Goal: Transaction & Acquisition: Purchase product/service

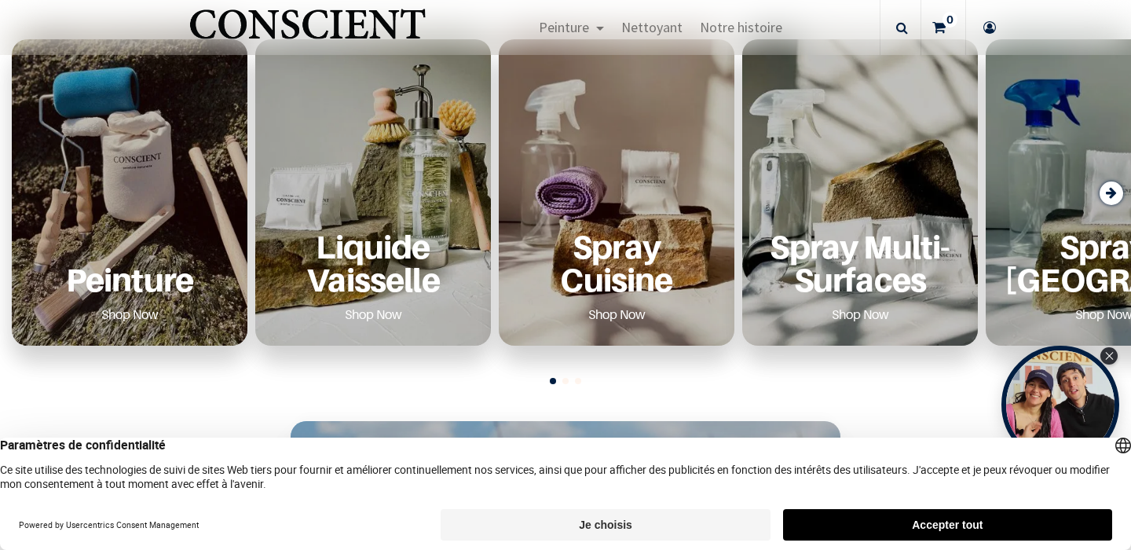
scroll to position [607, 0]
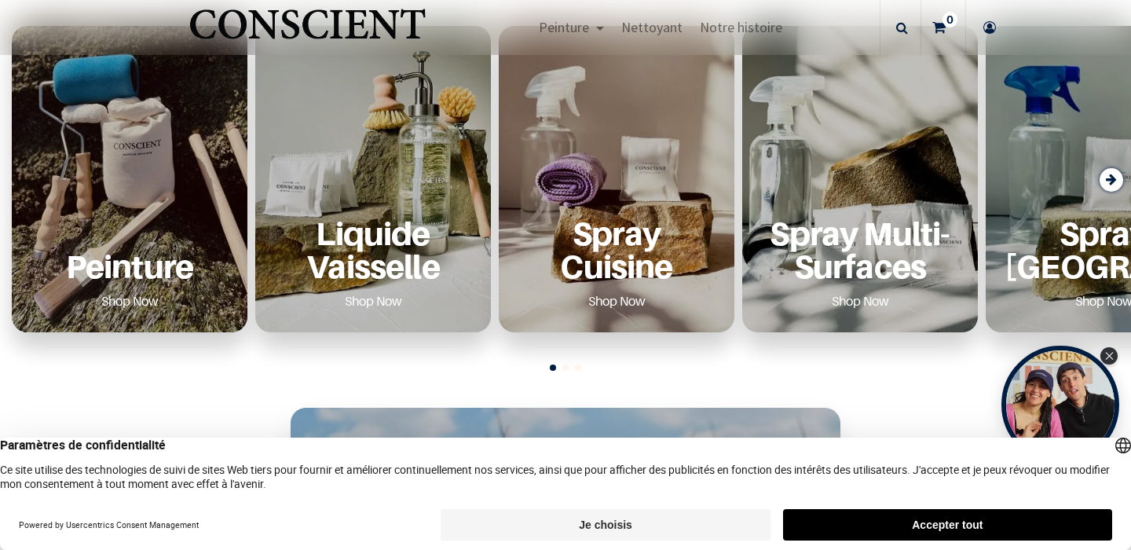
click at [132, 273] on p "Peinture" at bounding box center [130, 266] width 198 height 32
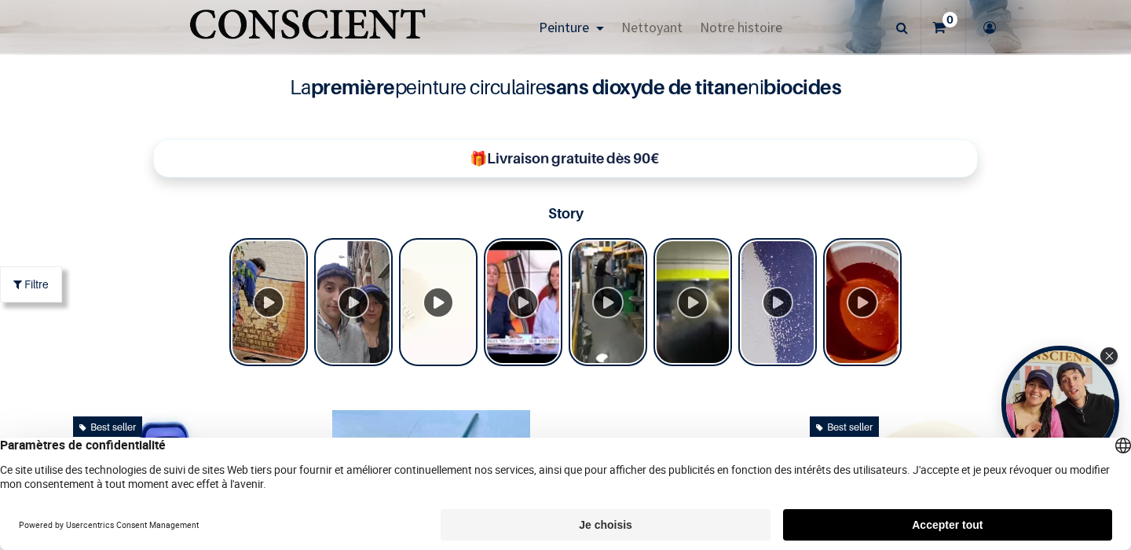
scroll to position [719, 0]
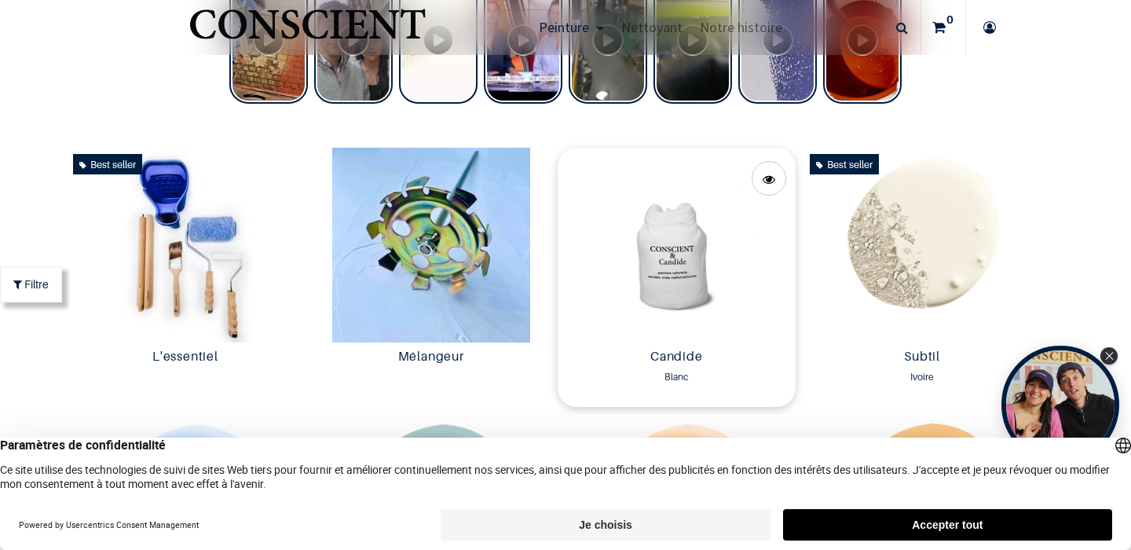
click at [681, 281] on img at bounding box center [677, 245] width 238 height 195
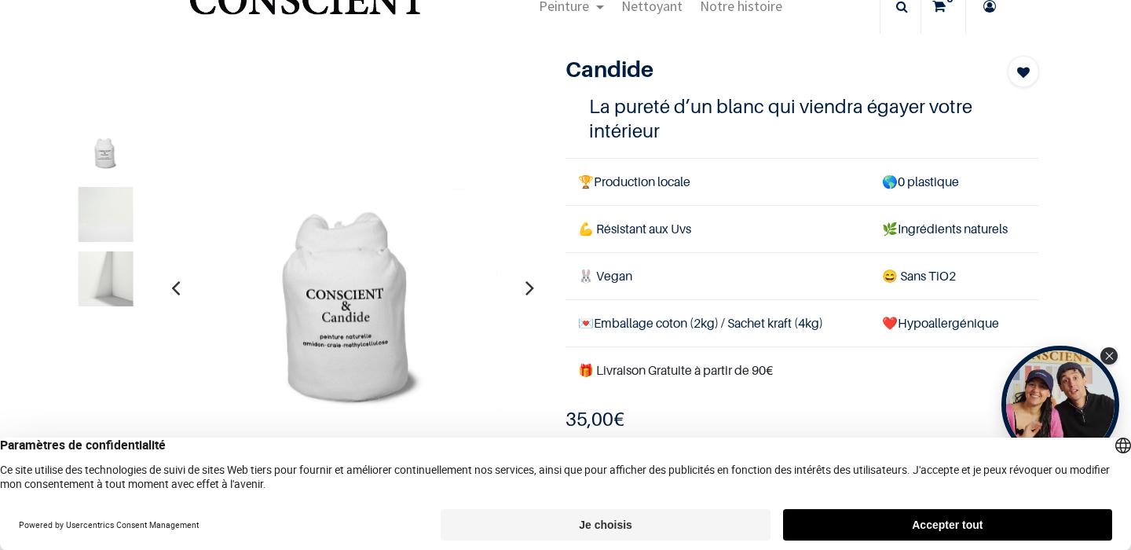
scroll to position [62, 0]
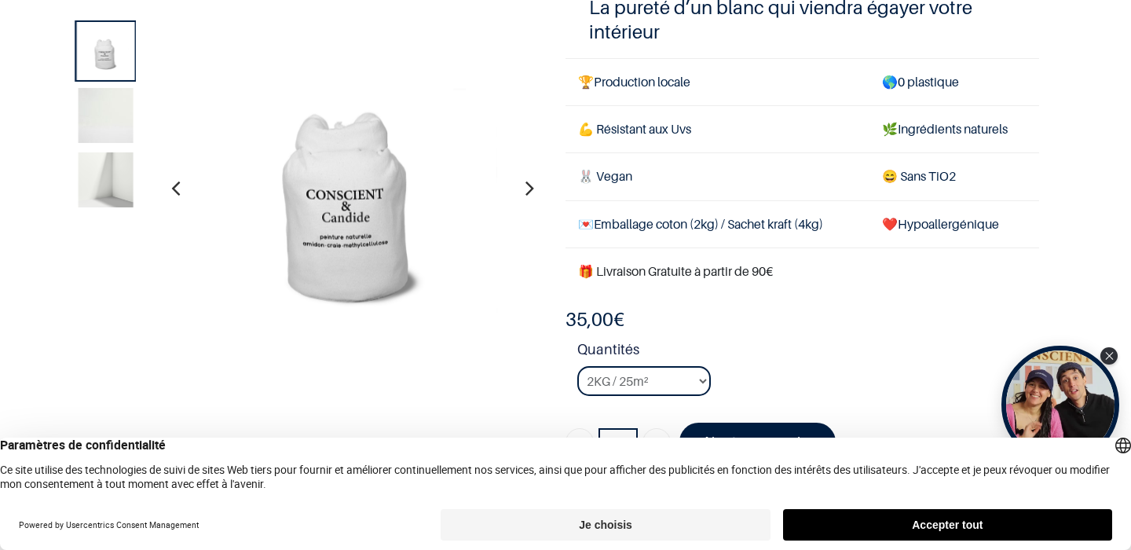
scroll to position [170, 0]
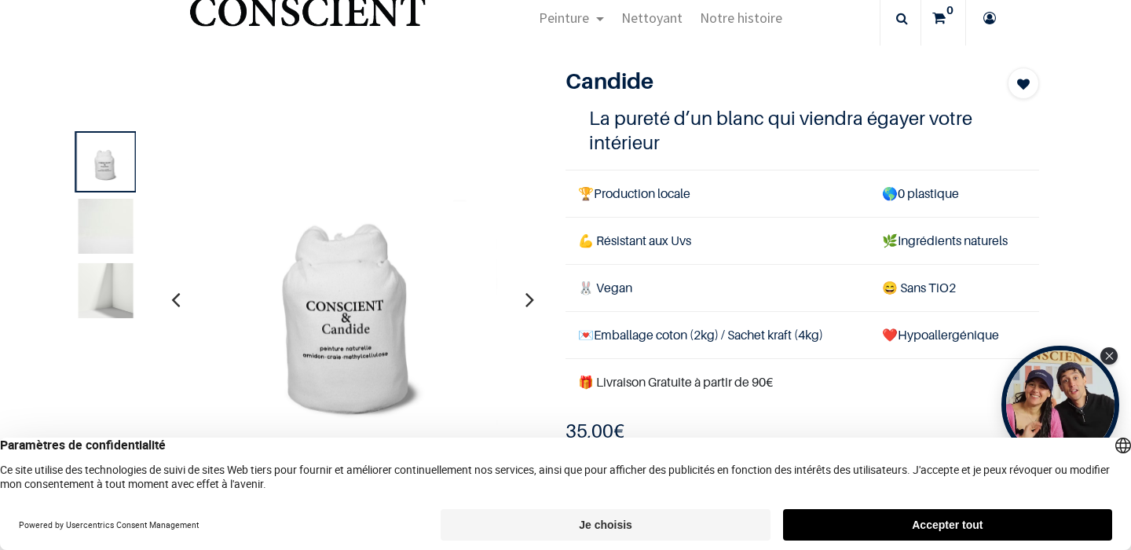
scroll to position [49, 0]
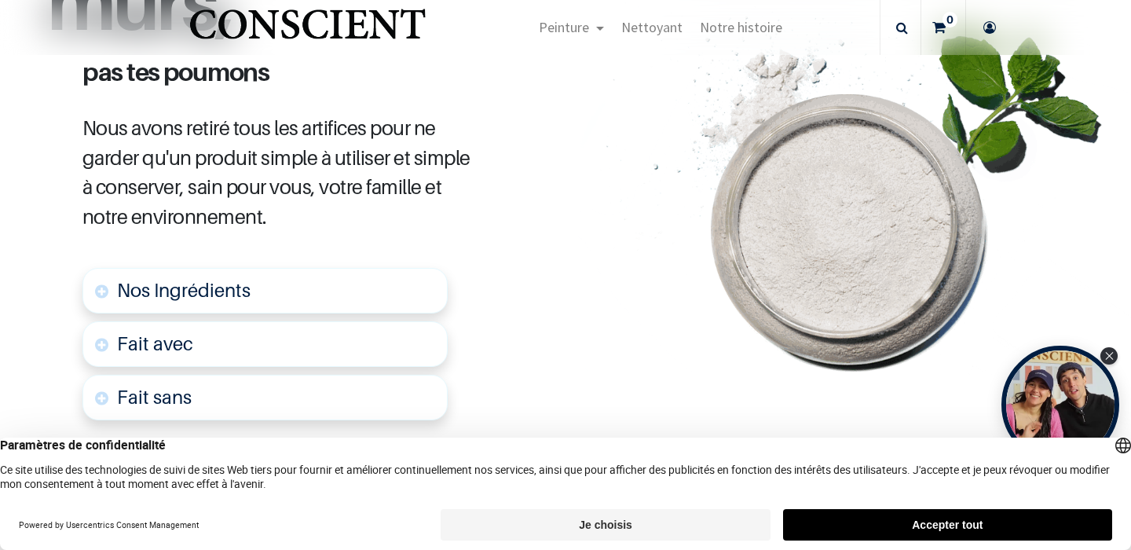
scroll to position [793, 0]
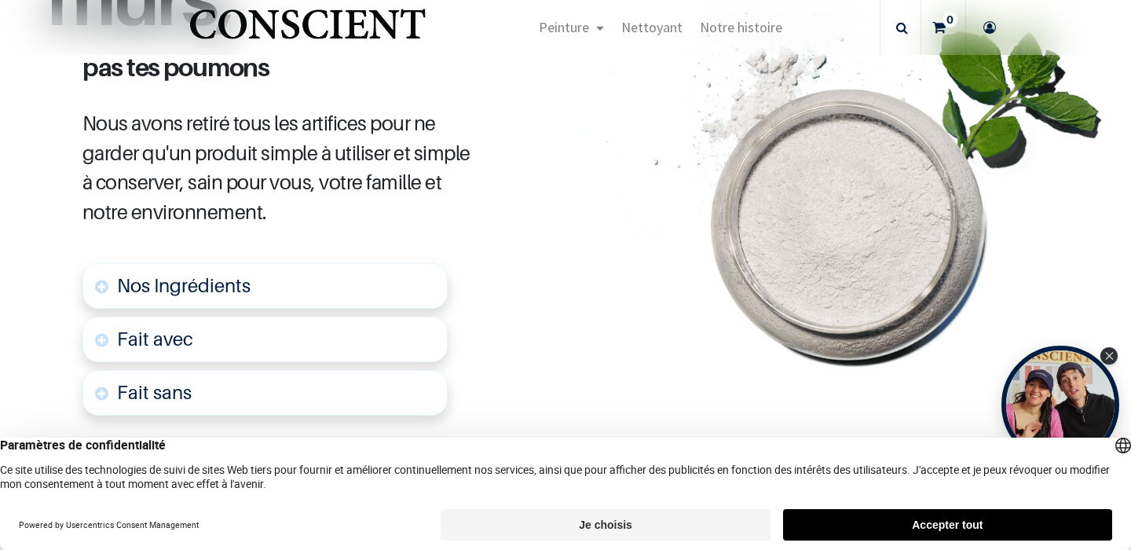
click at [386, 288] on link "Nos Ingrédients" at bounding box center [264, 286] width 365 height 46
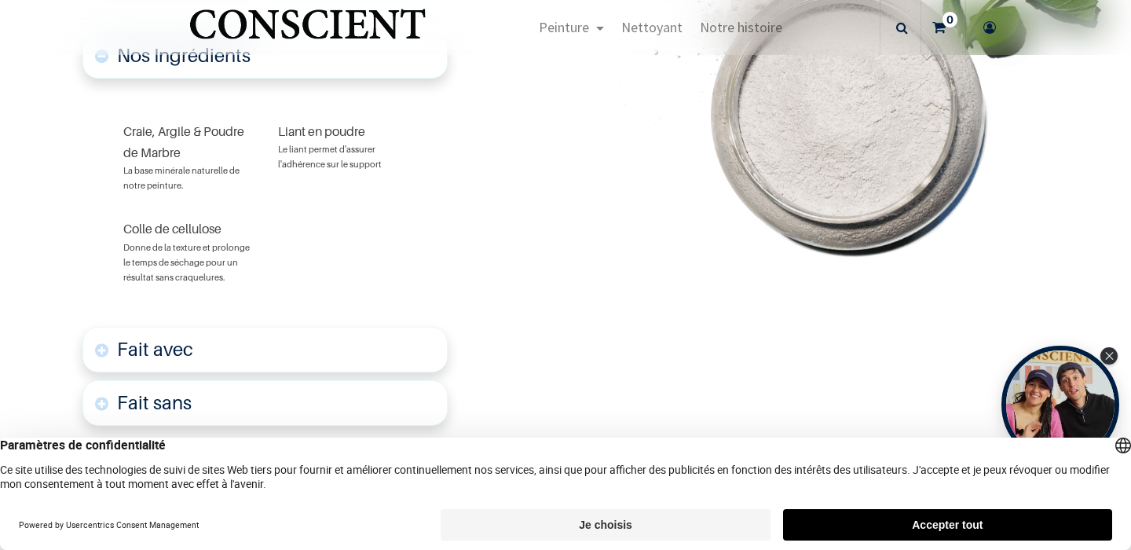
scroll to position [1072, 0]
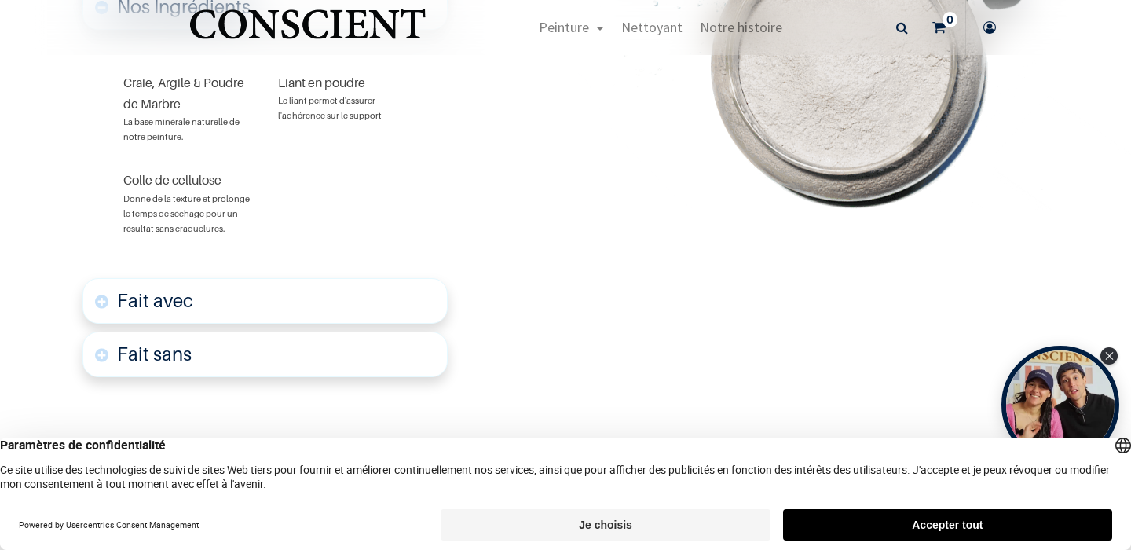
click at [322, 278] on link "Fait avec" at bounding box center [264, 301] width 365 height 46
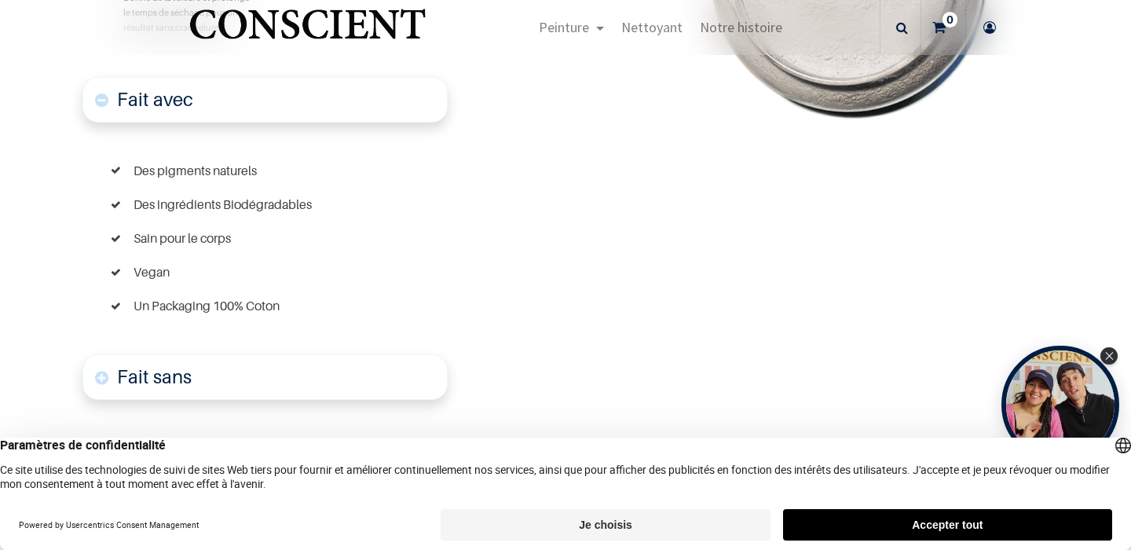
scroll to position [1348, 0]
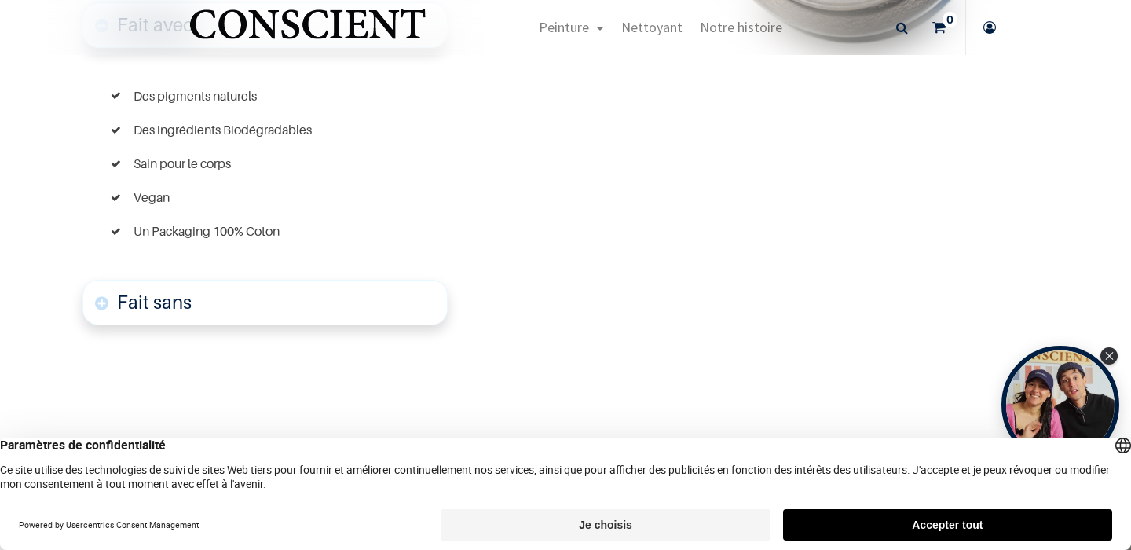
click at [320, 286] on link "Fait sans" at bounding box center [264, 303] width 365 height 46
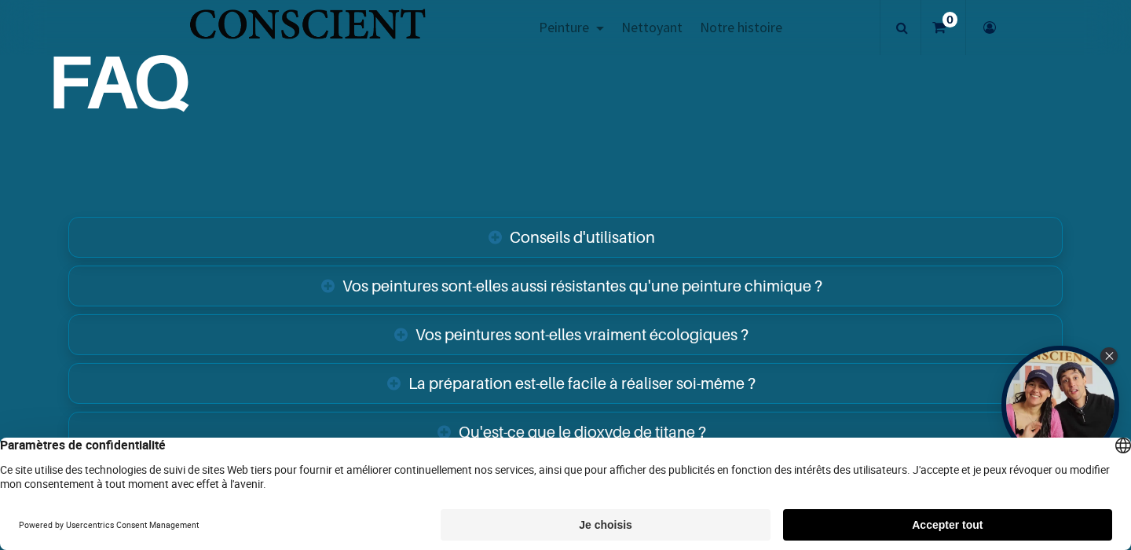
scroll to position [3089, 0]
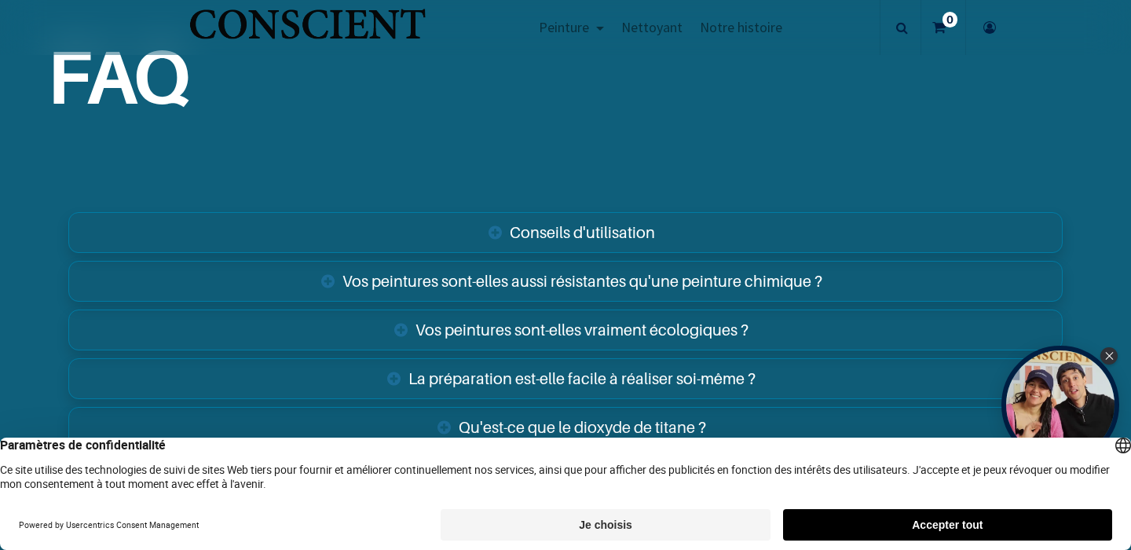
click at [547, 261] on link "Vos peintures sont-elles aussi résistantes qu'une peinture chimique ?" at bounding box center [565, 281] width 994 height 41
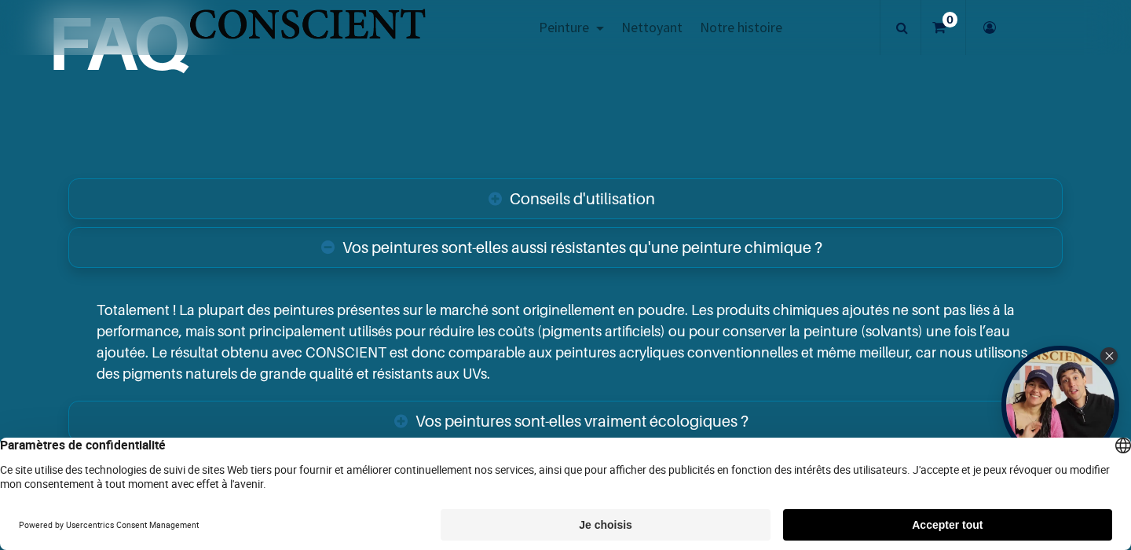
scroll to position [3130, 0]
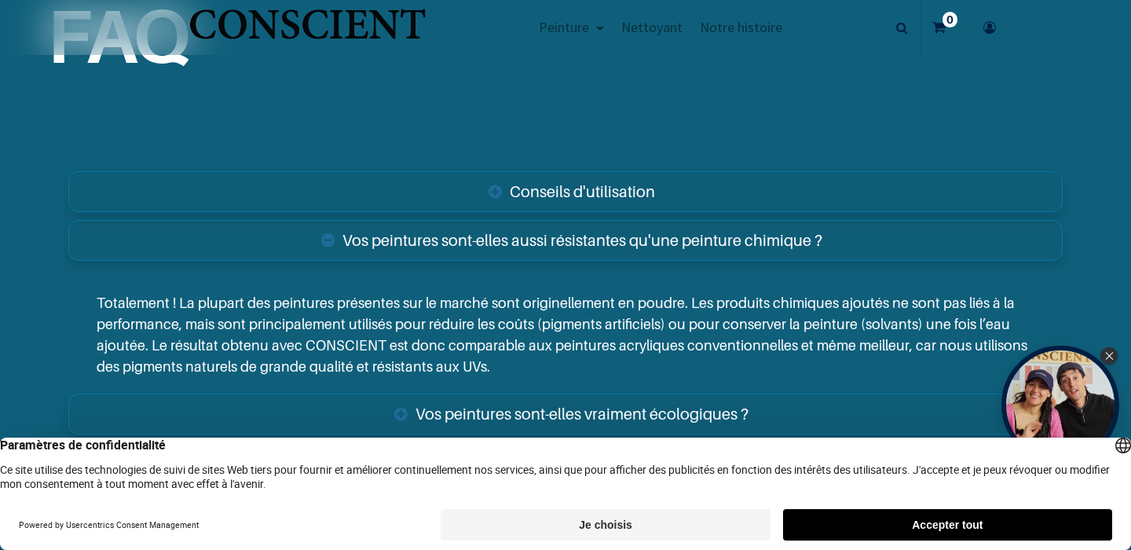
click at [558, 175] on link "Conseils d'utilisation" at bounding box center [565, 191] width 994 height 41
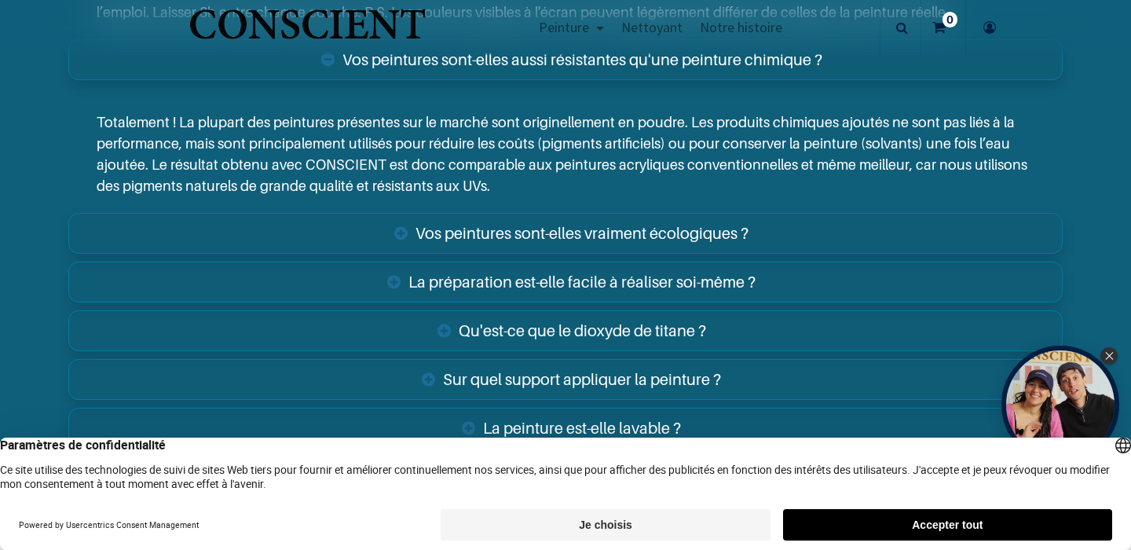
scroll to position [3454, 0]
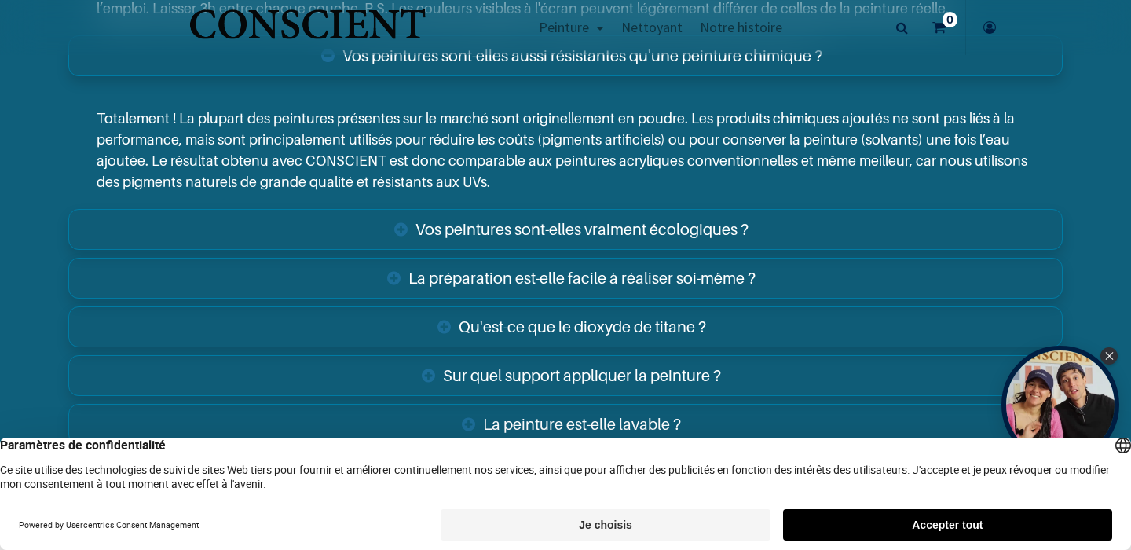
click at [375, 209] on link "Vos peintures sont-elles vraiment écologiques ?" at bounding box center [565, 229] width 994 height 41
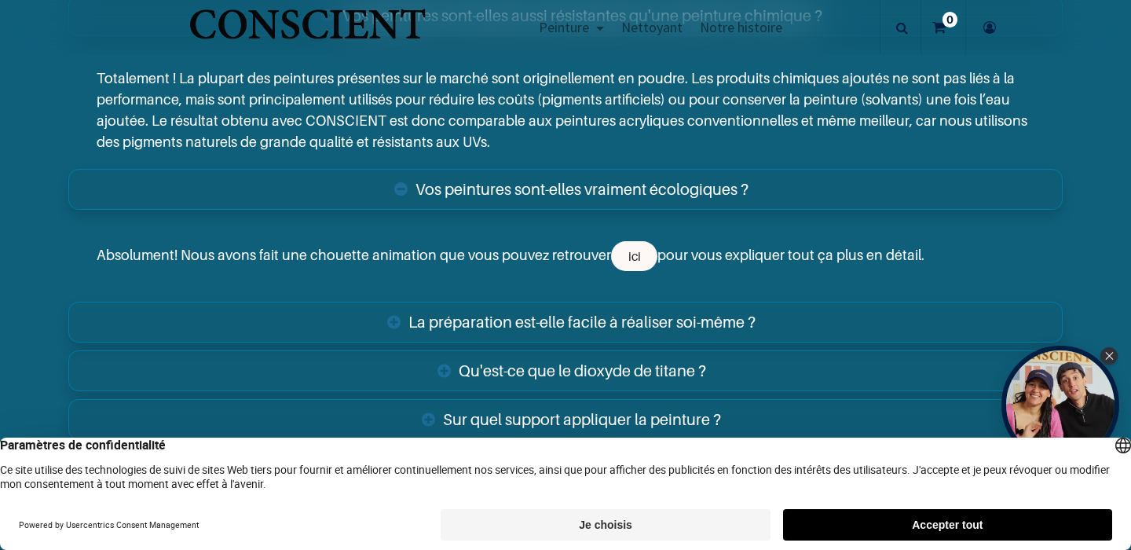
scroll to position [3495, 0]
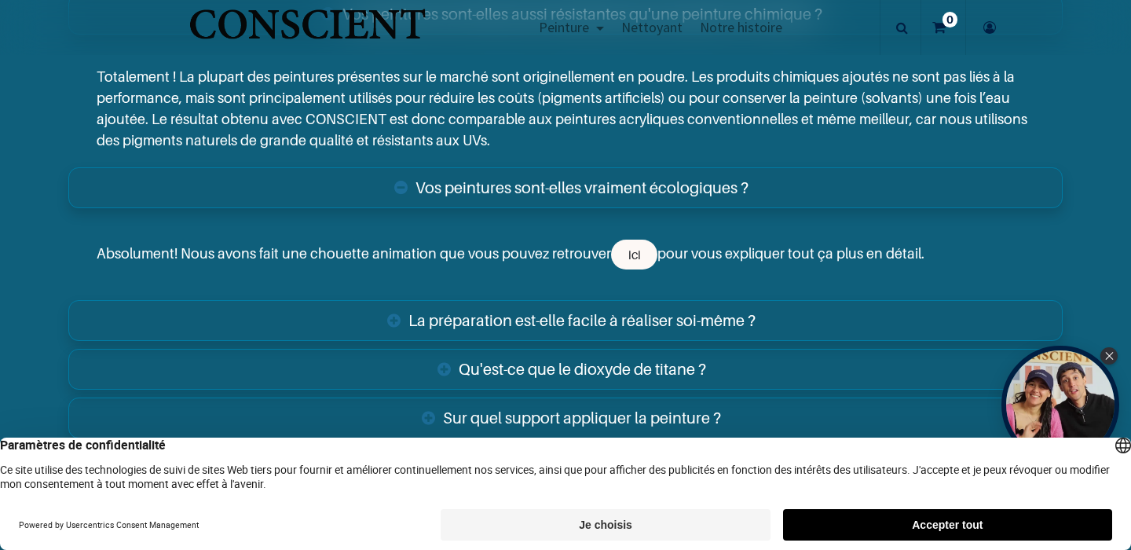
click at [357, 300] on link "La préparation est-elle facile à réaliser soi-même ?" at bounding box center [565, 320] width 994 height 41
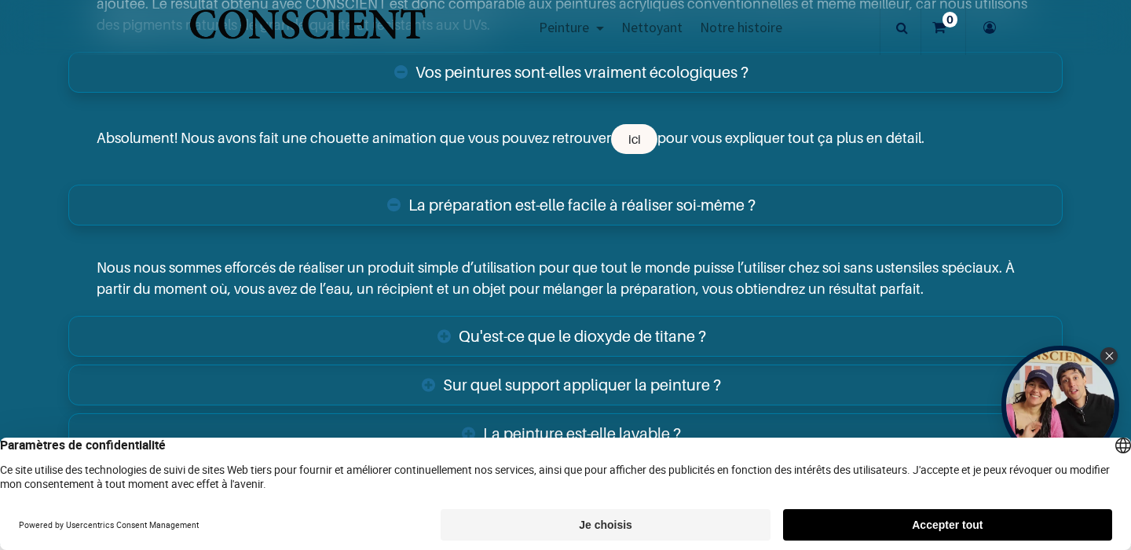
scroll to position [3619, 0]
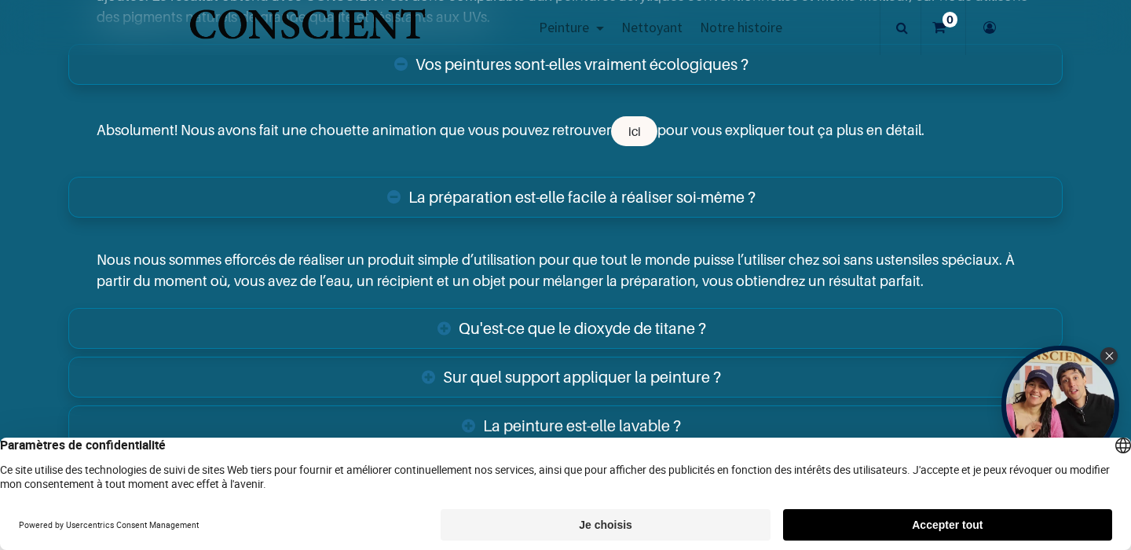
click at [371, 308] on link "Qu'est-ce que le dioxyde de titane ?" at bounding box center [565, 328] width 994 height 41
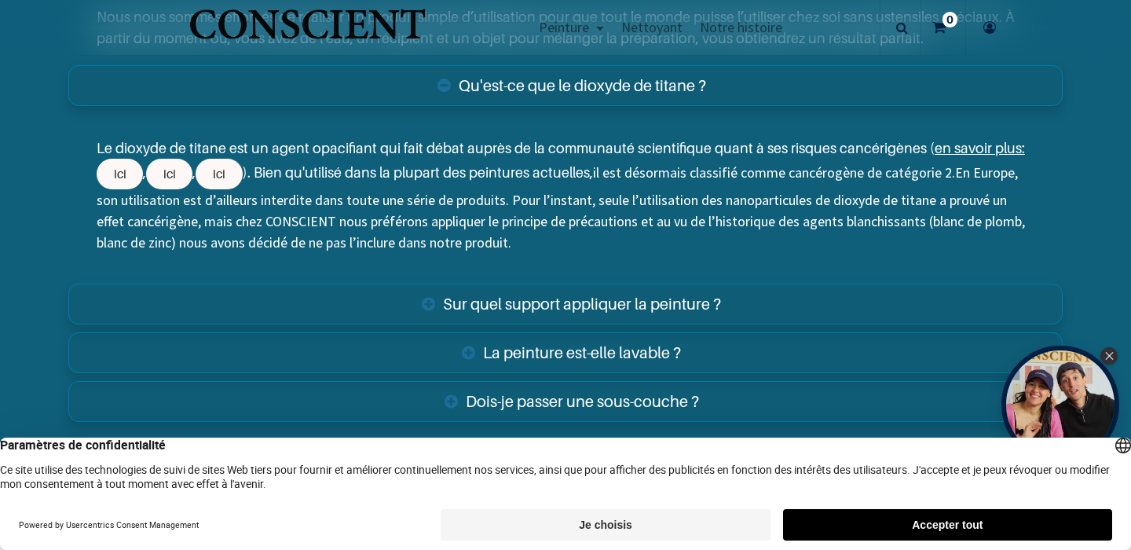
scroll to position [3865, 0]
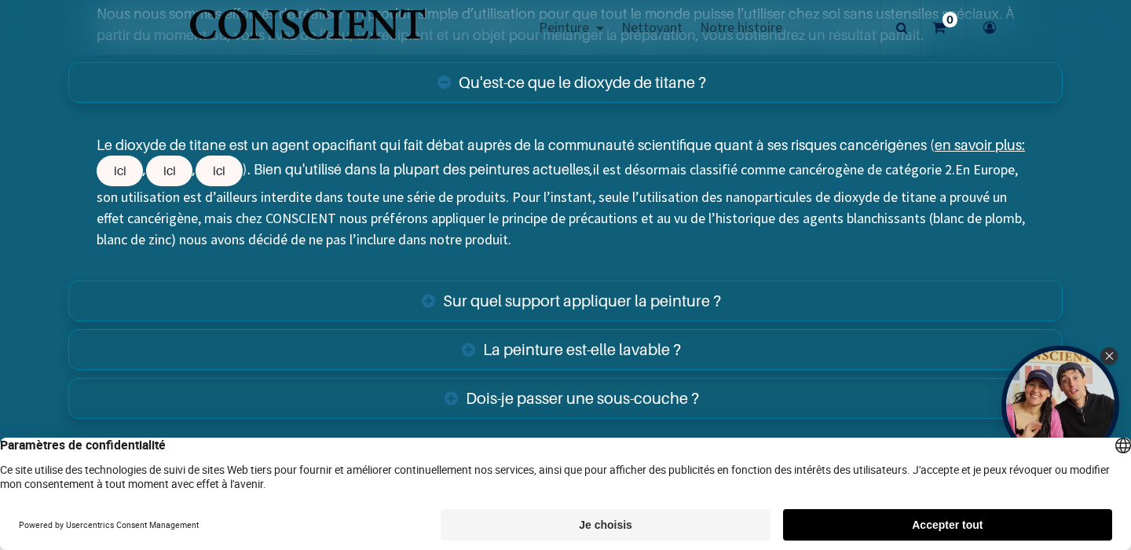
click at [406, 280] on link "Sur quel support appliquer la peinture ?" at bounding box center [565, 300] width 994 height 41
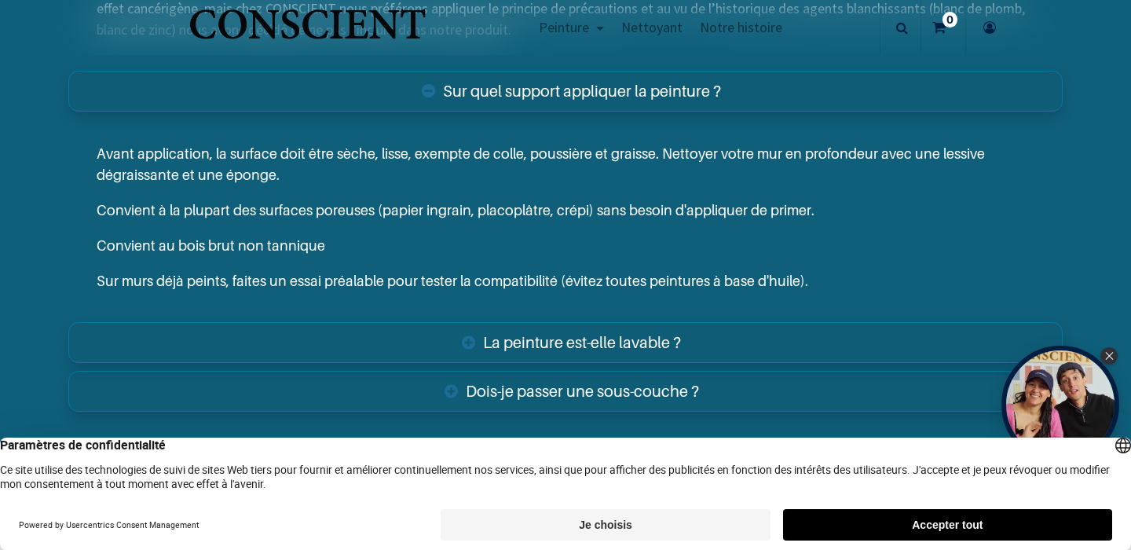
scroll to position [4079, 0]
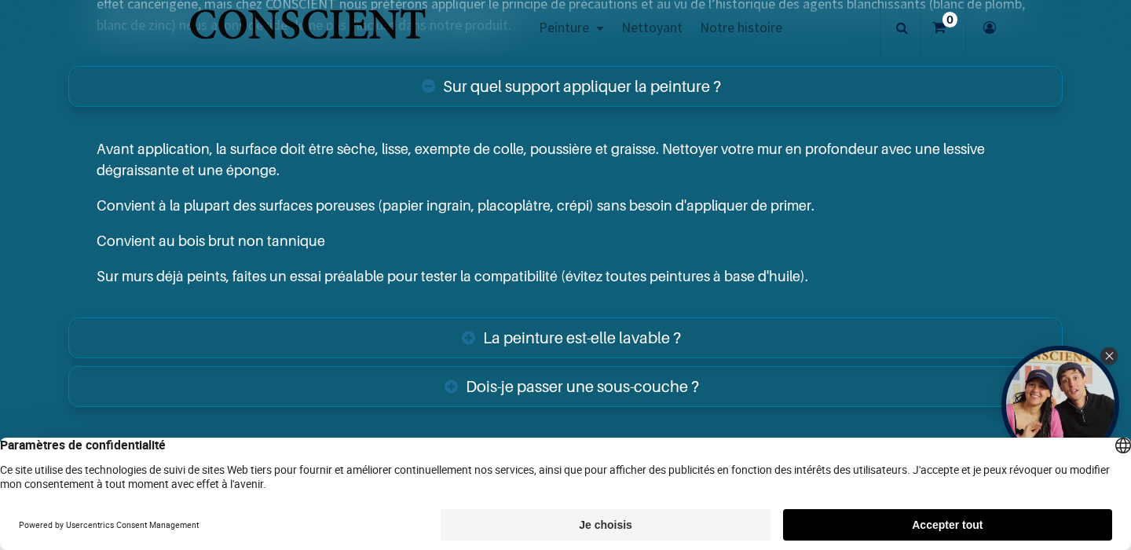
click at [418, 317] on link "La peinture est-elle lavable ?" at bounding box center [565, 337] width 994 height 41
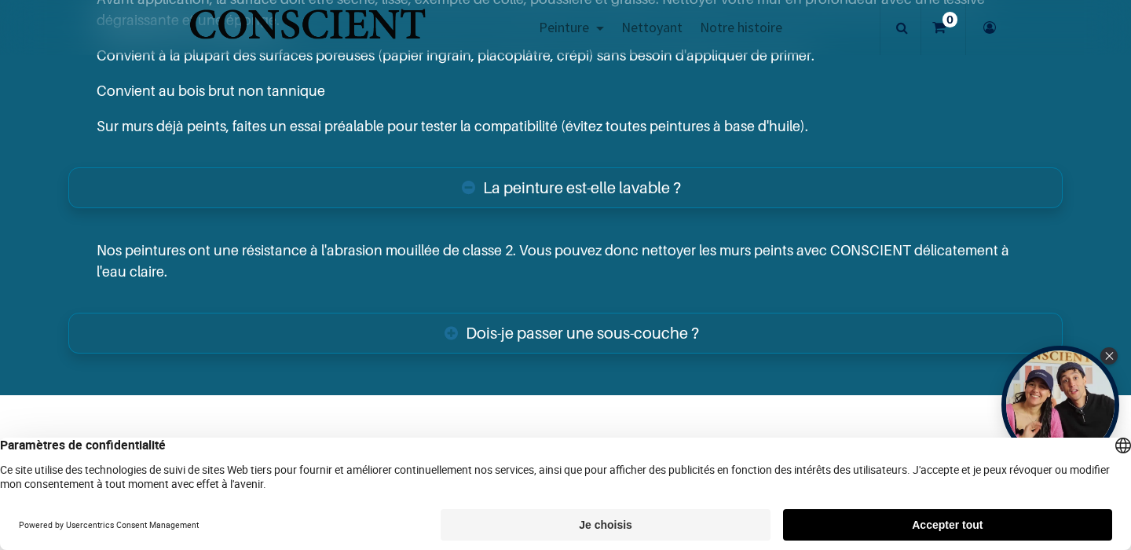
scroll to position [4231, 0]
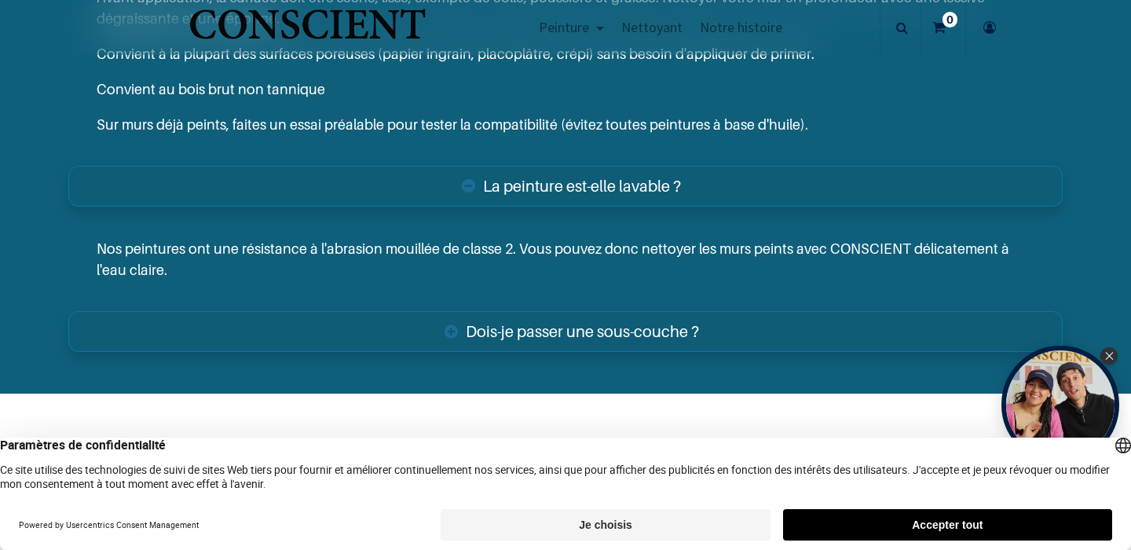
click at [429, 321] on link "Dois-je passer une sous-couche ?" at bounding box center [565, 331] width 994 height 41
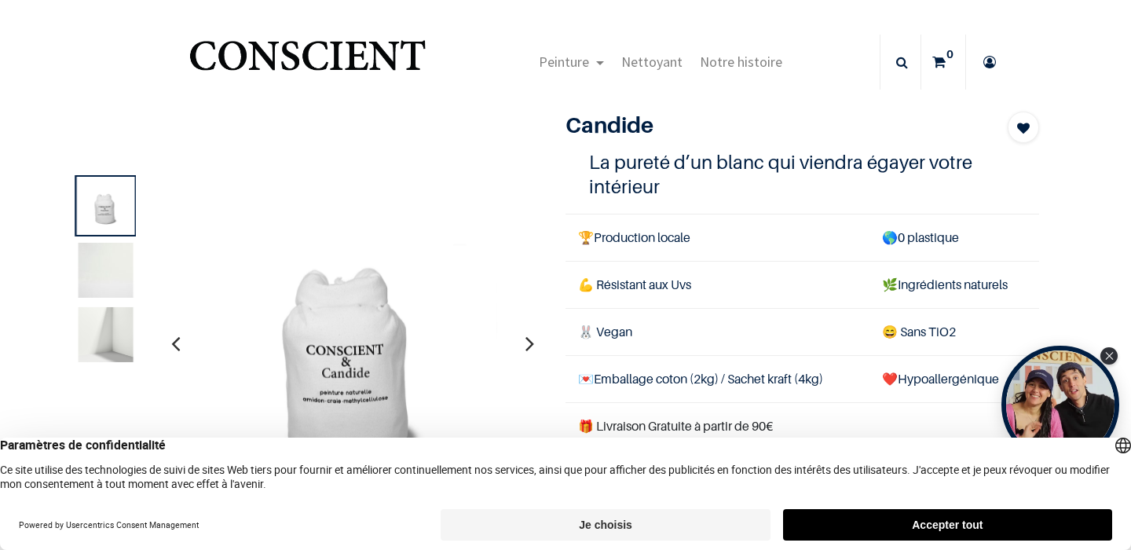
scroll to position [0, 0]
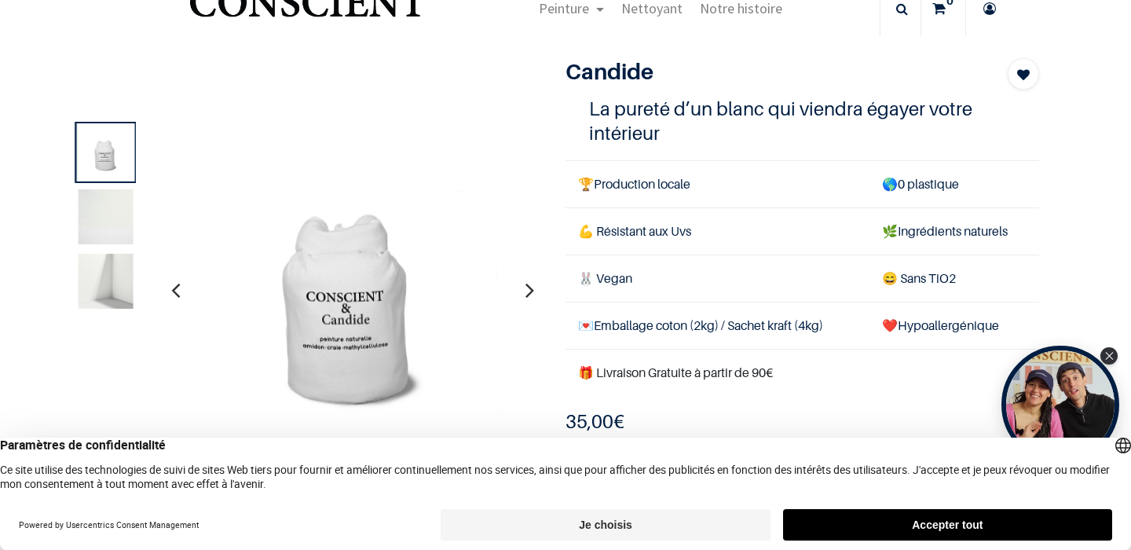
scroll to position [64, 0]
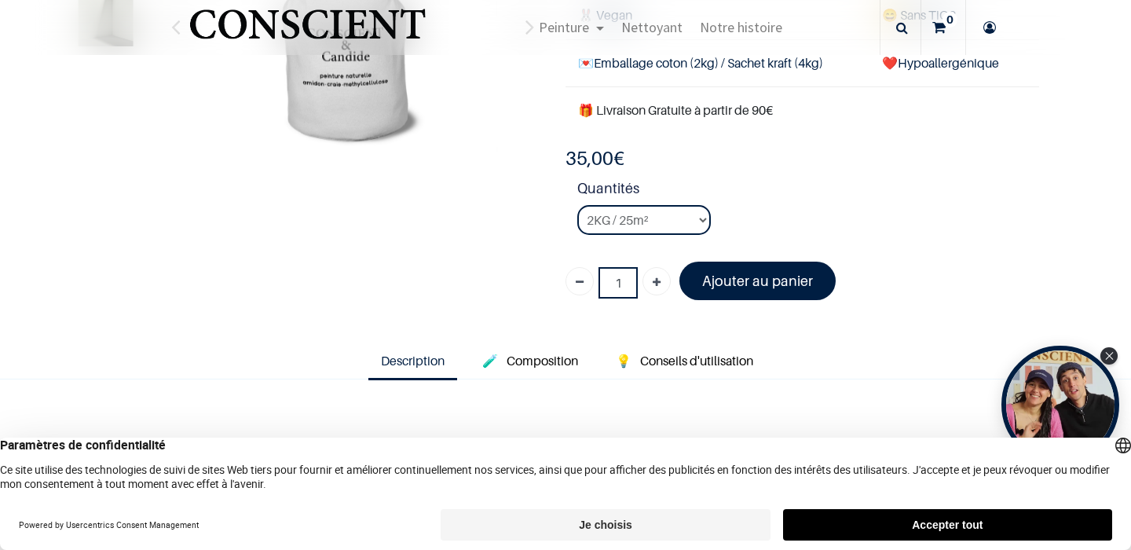
scroll to position [302, 0]
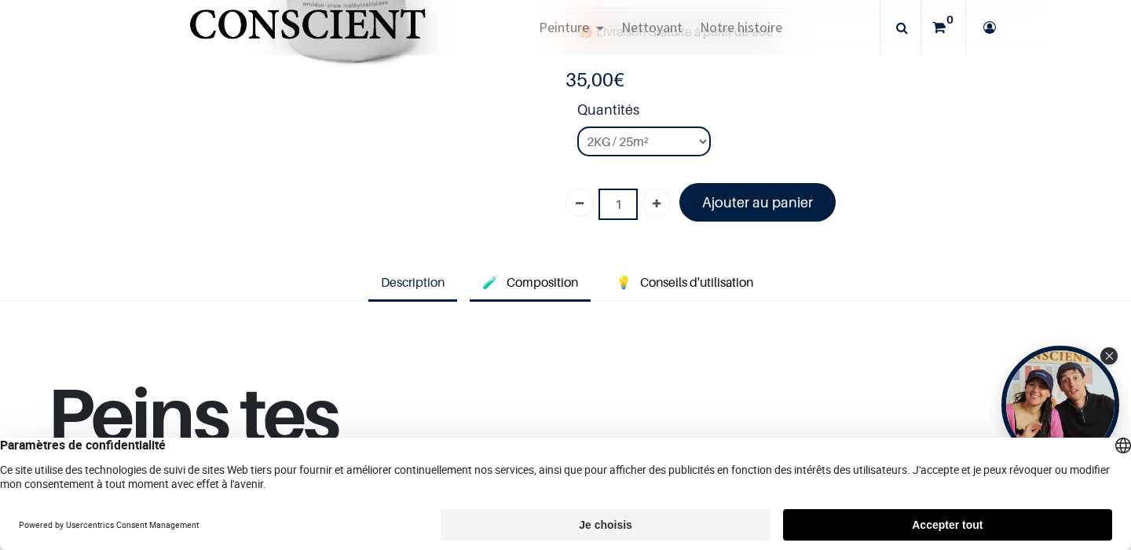
click at [543, 274] on span "Composition" at bounding box center [542, 282] width 71 height 16
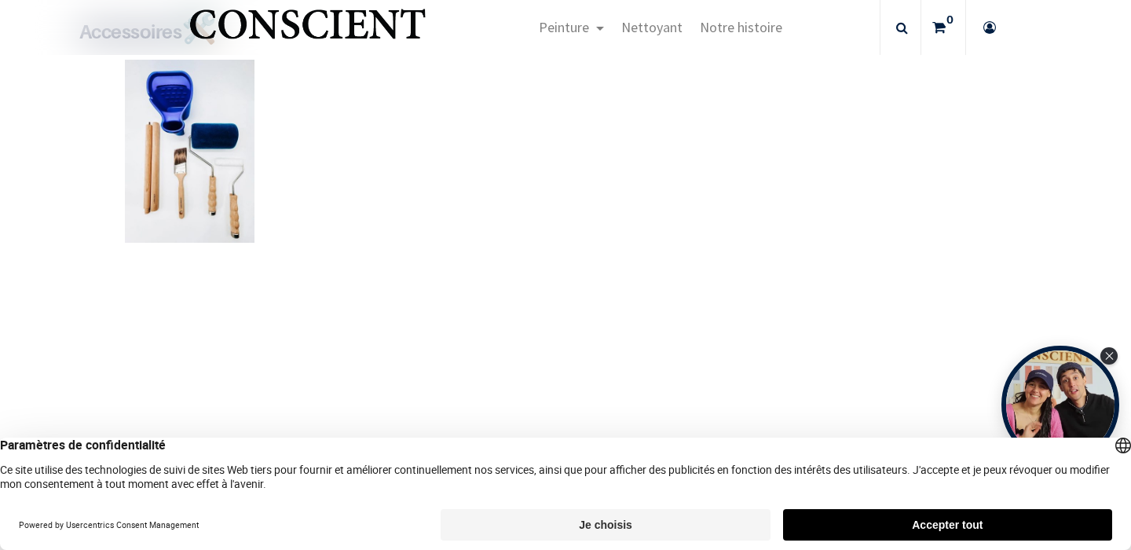
scroll to position [265, 0]
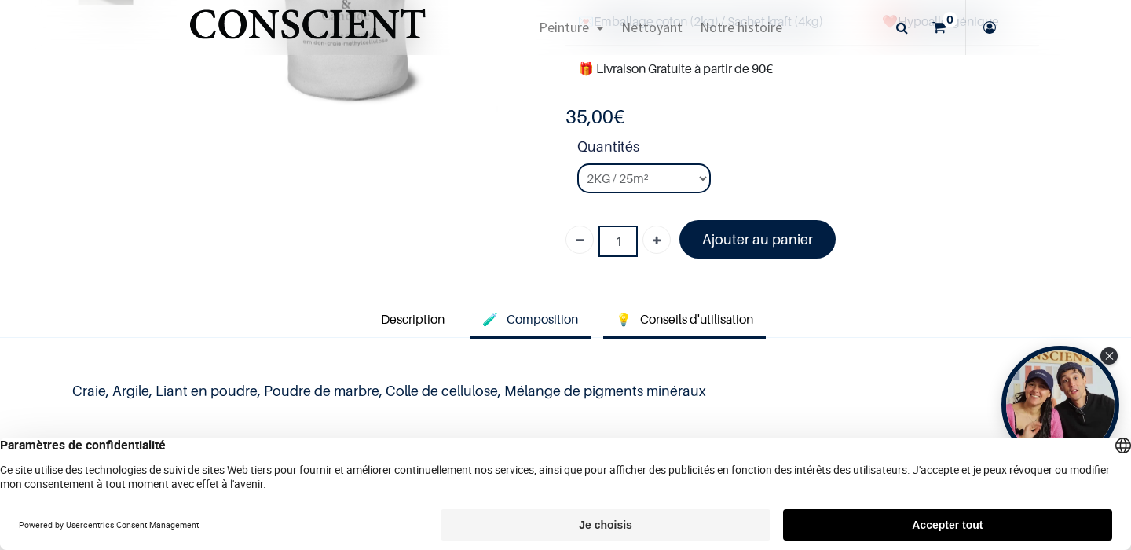
click at [684, 302] on link "💡 Conseils d'utilisation" at bounding box center [684, 320] width 163 height 36
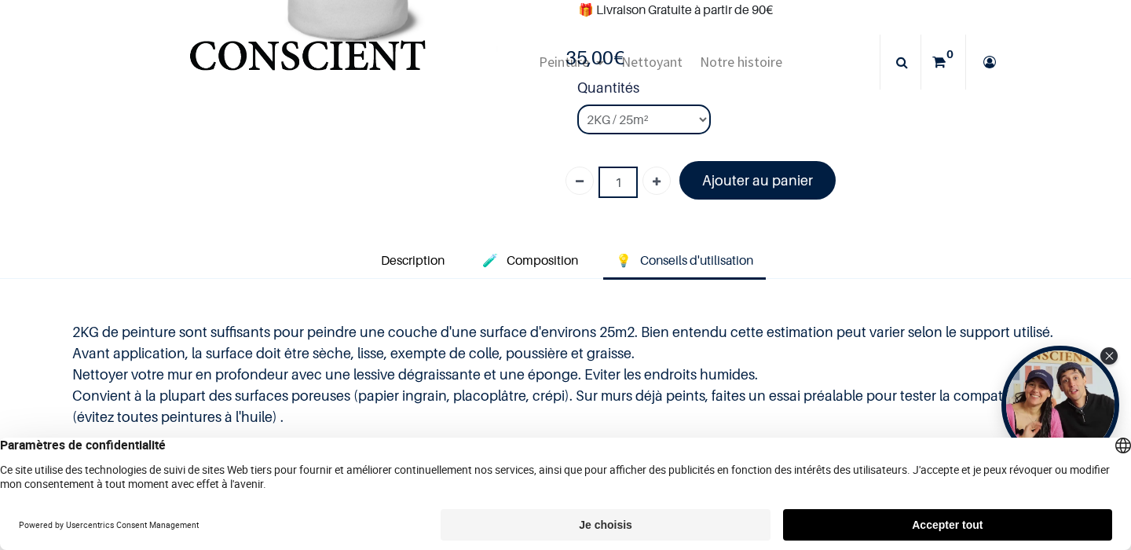
scroll to position [156, 0]
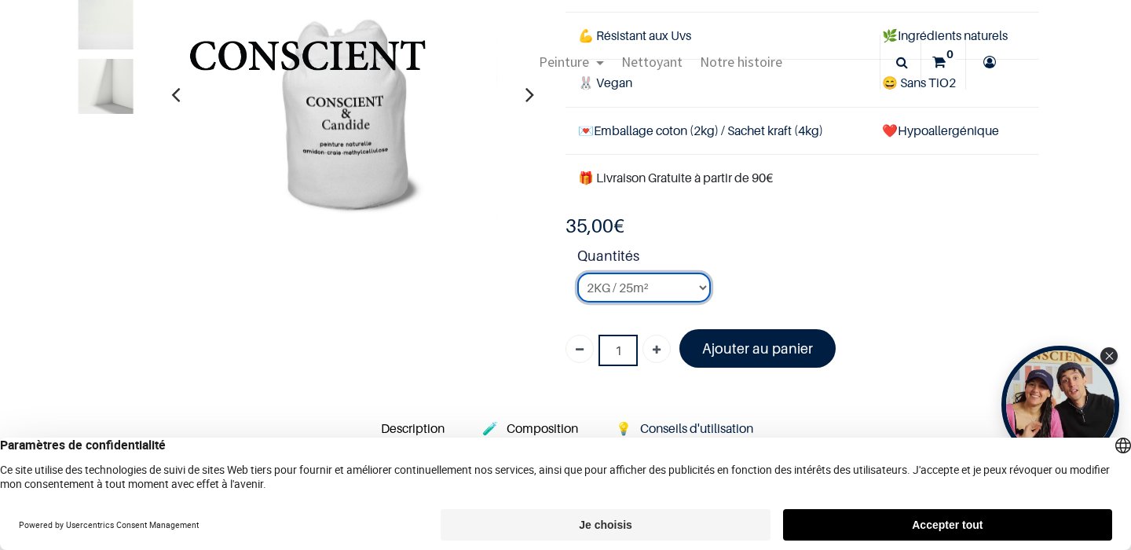
select select "3"
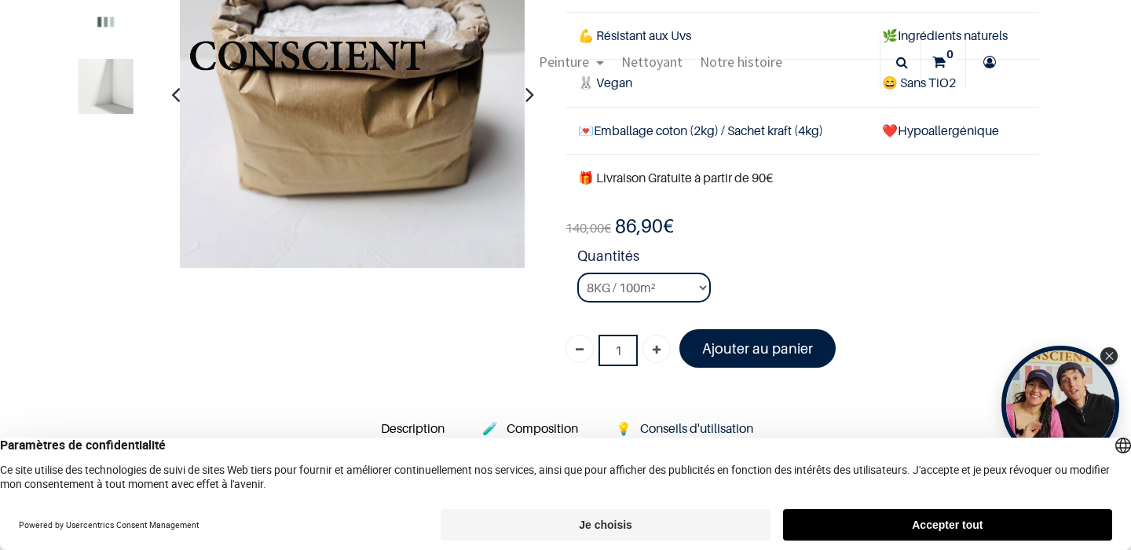
click at [752, 340] on font "Ajouter au panier" at bounding box center [757, 348] width 111 height 16
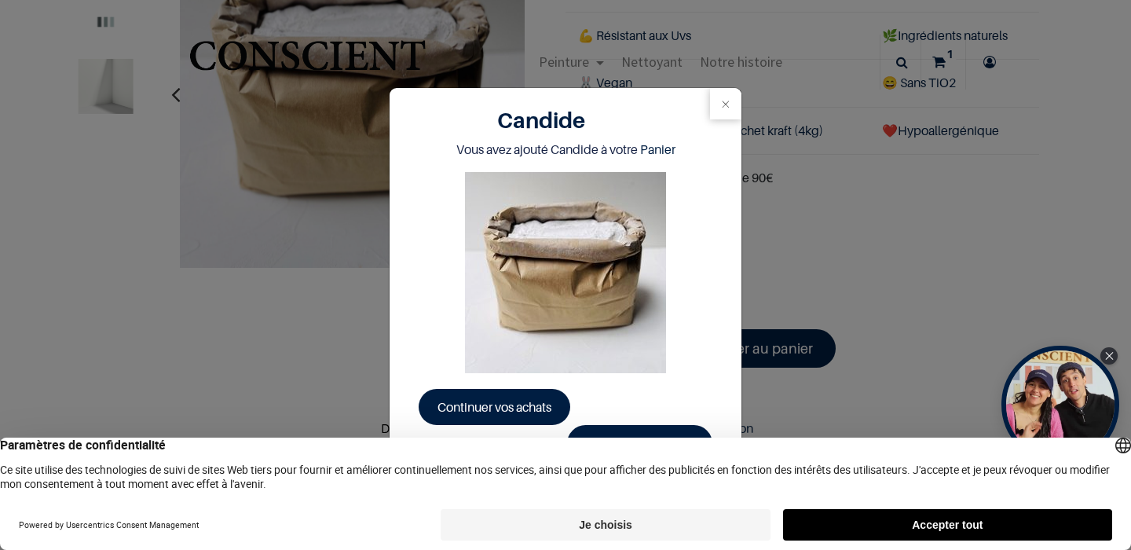
click at [542, 405] on span "Continuer vos achats" at bounding box center [495, 407] width 114 height 16
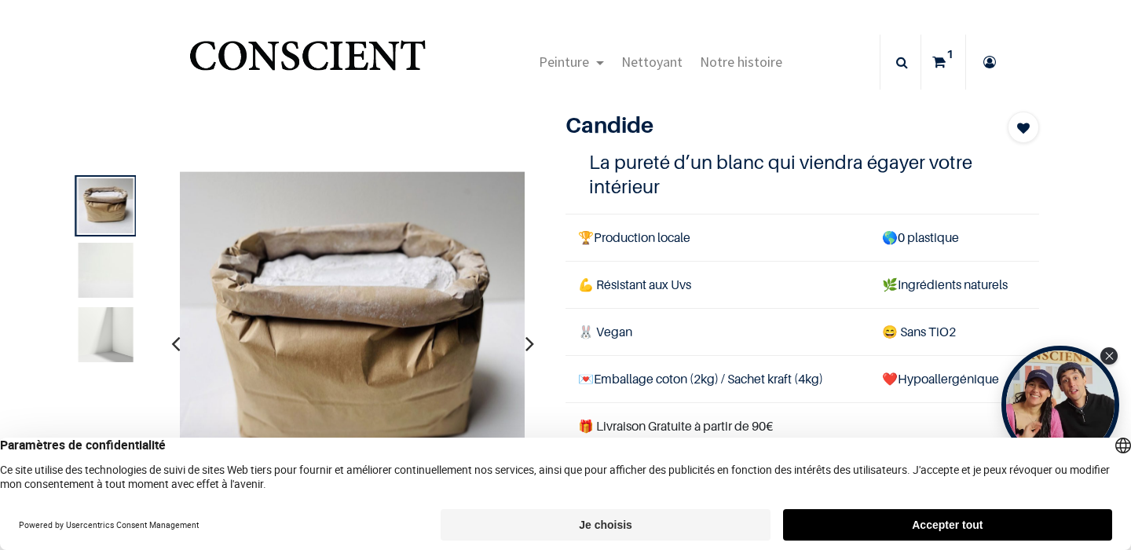
click at [944, 60] on icon at bounding box center [938, 62] width 13 height 55
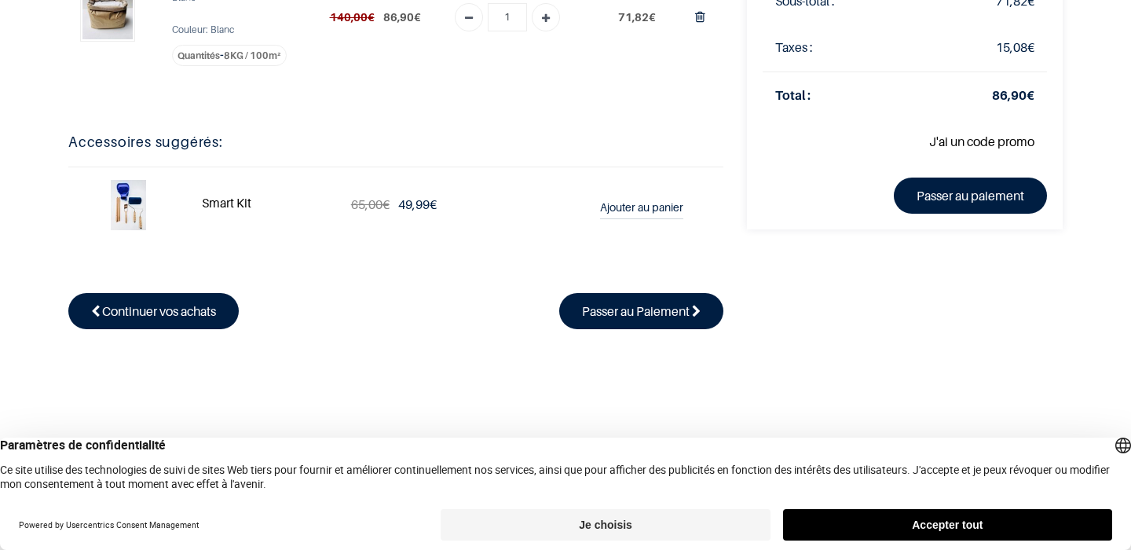
scroll to position [212, 0]
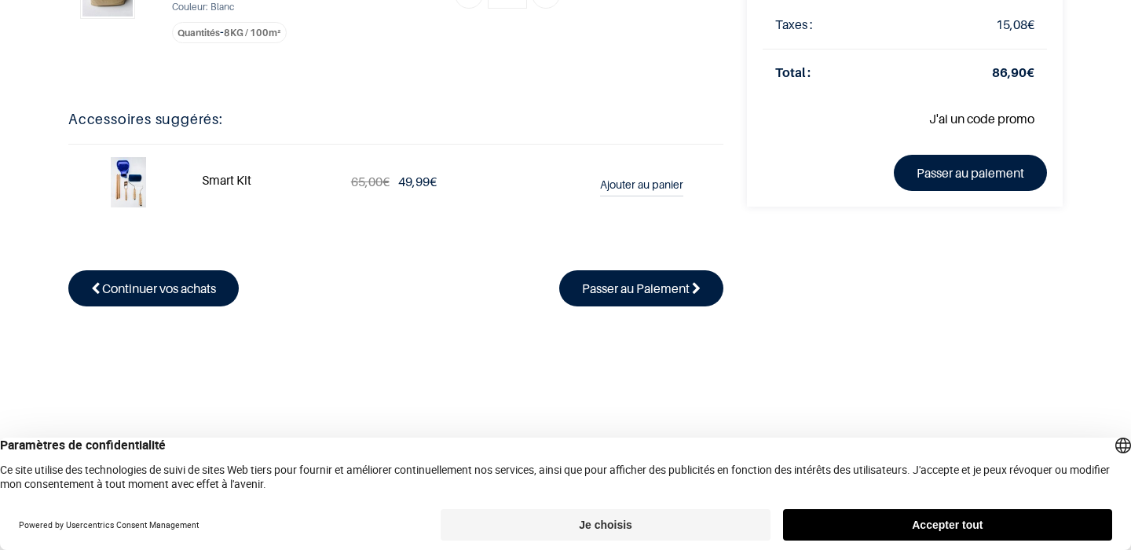
click at [133, 179] on img at bounding box center [128, 182] width 35 height 50
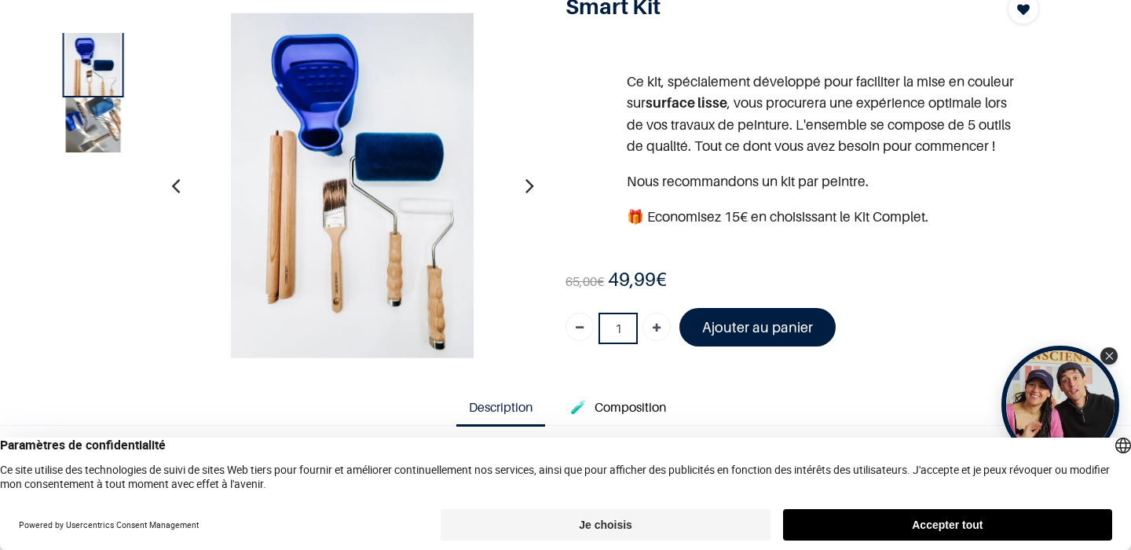
scroll to position [123, 0]
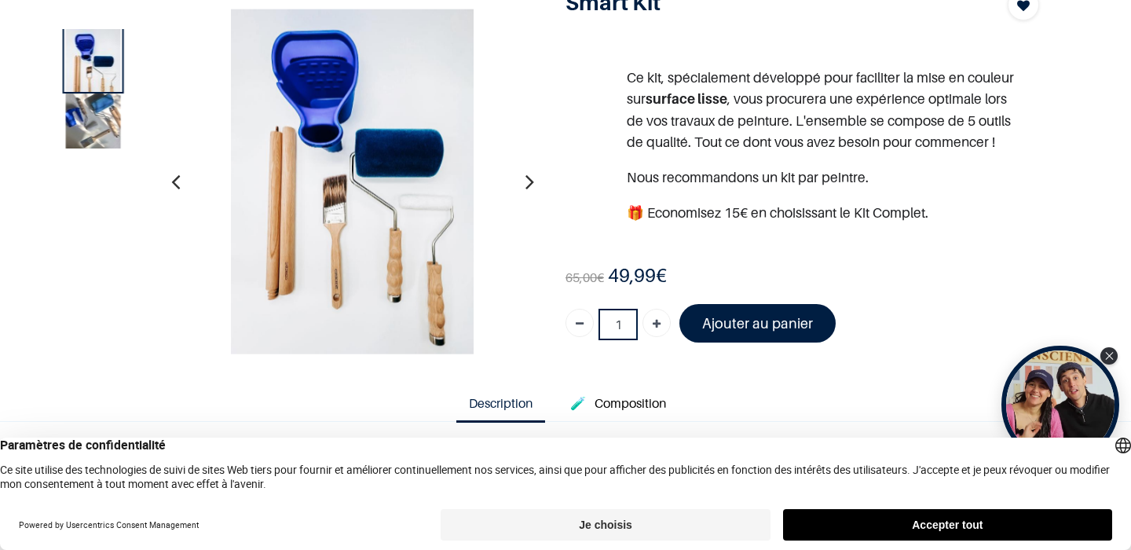
click at [95, 136] on img at bounding box center [93, 120] width 55 height 55
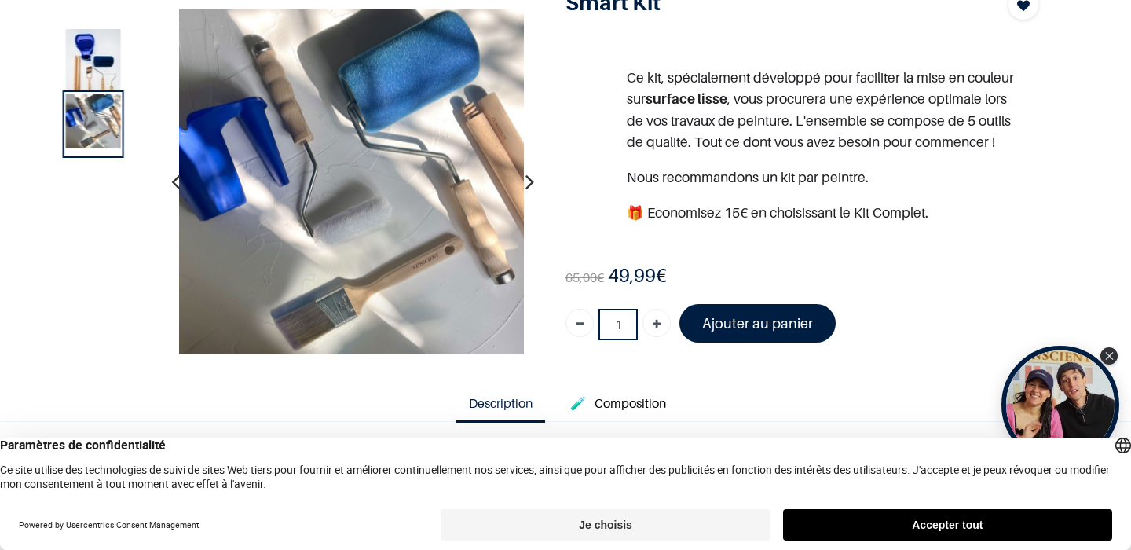
click at [97, 69] on img at bounding box center [93, 68] width 55 height 78
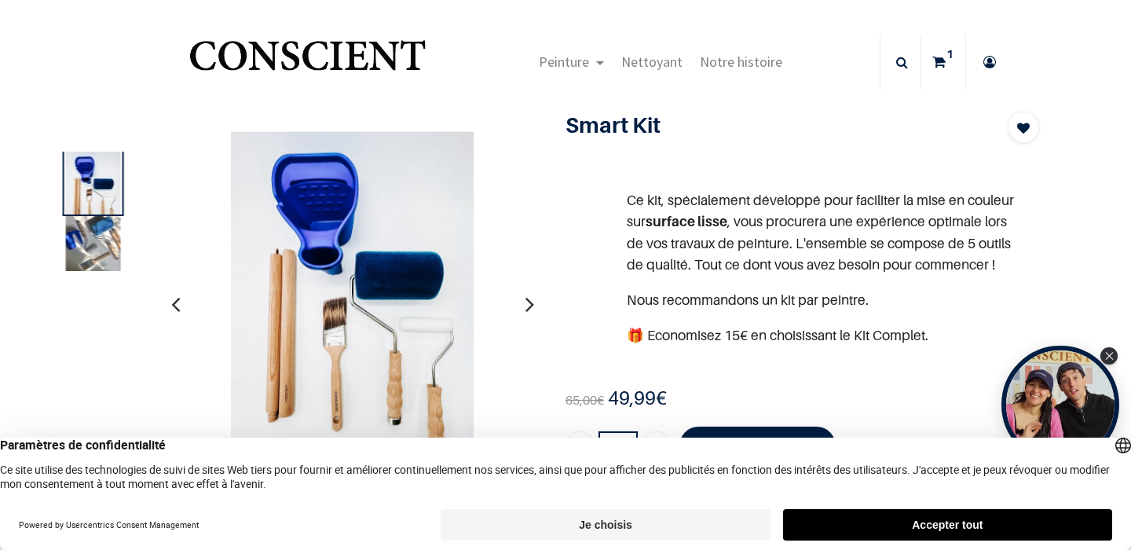
click at [360, 64] on img "Logo of Conscient" at bounding box center [307, 62] width 243 height 62
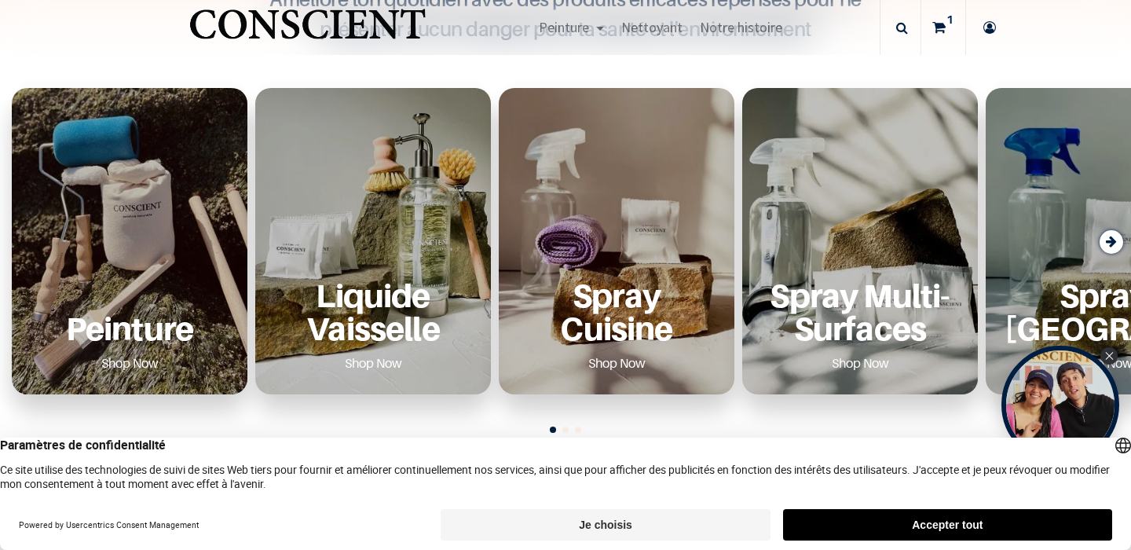
click at [124, 364] on link "Shop Now" at bounding box center [129, 362] width 95 height 25
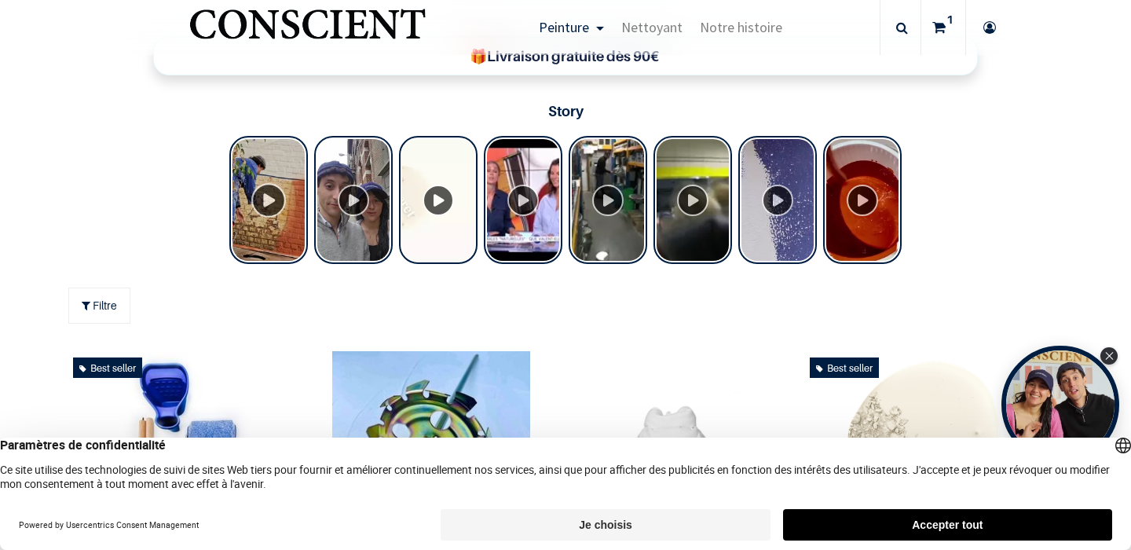
scroll to position [745, 0]
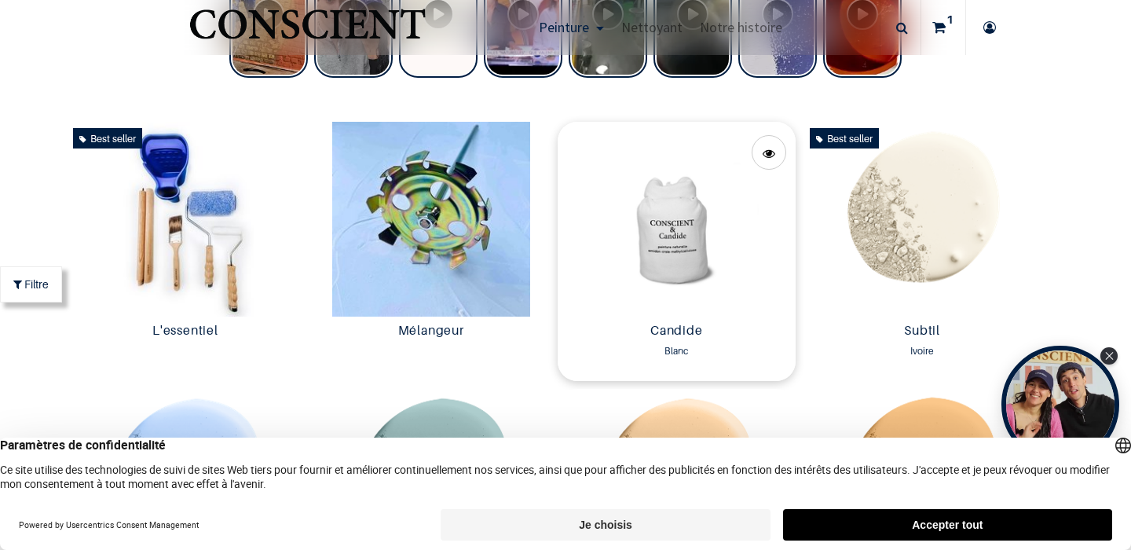
click at [687, 238] on img at bounding box center [677, 219] width 238 height 195
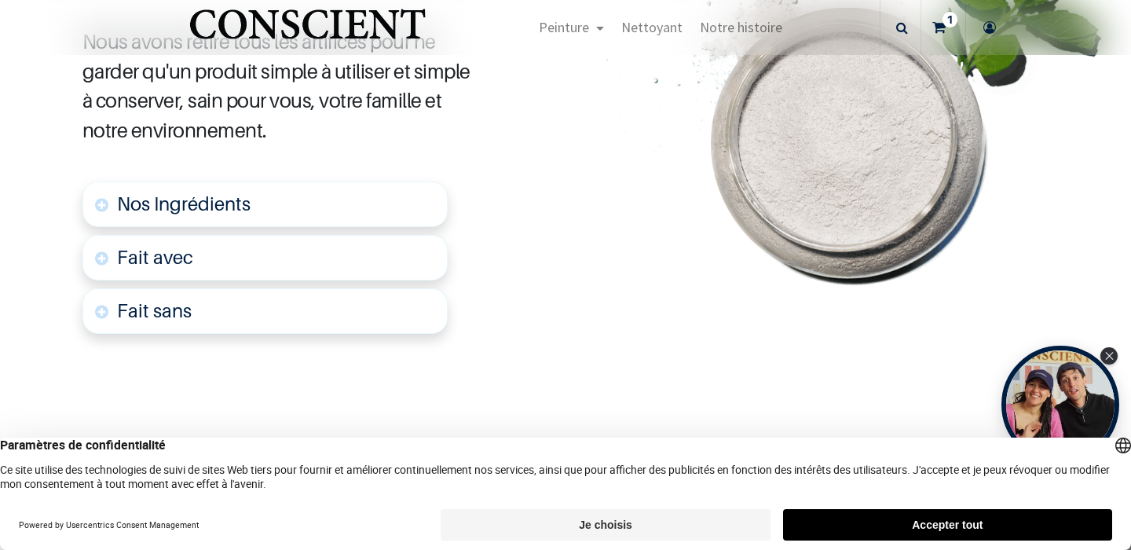
scroll to position [911, 0]
